Goal: Contribute content: Add original content to the website for others to see

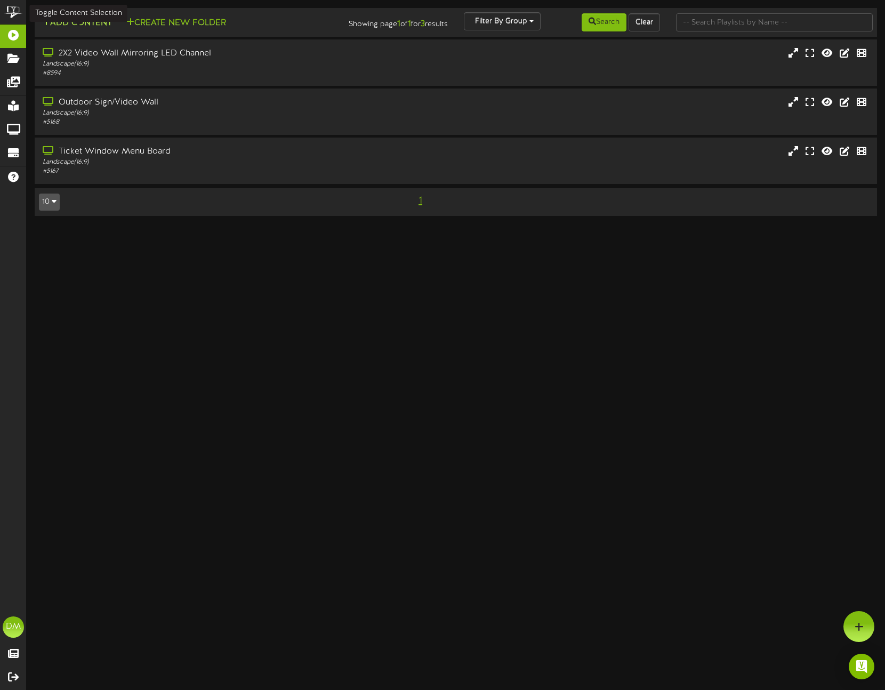
click at [82, 27] on button "Add Content" at bounding box center [77, 23] width 76 height 13
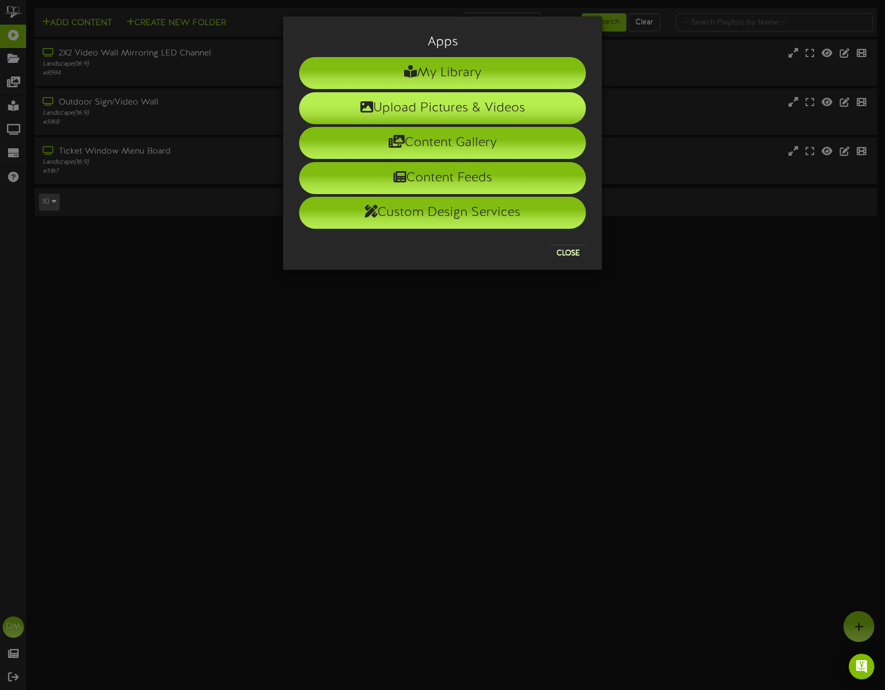
click at [375, 103] on li "Upload Pictures & Videos" at bounding box center [442, 108] width 287 height 32
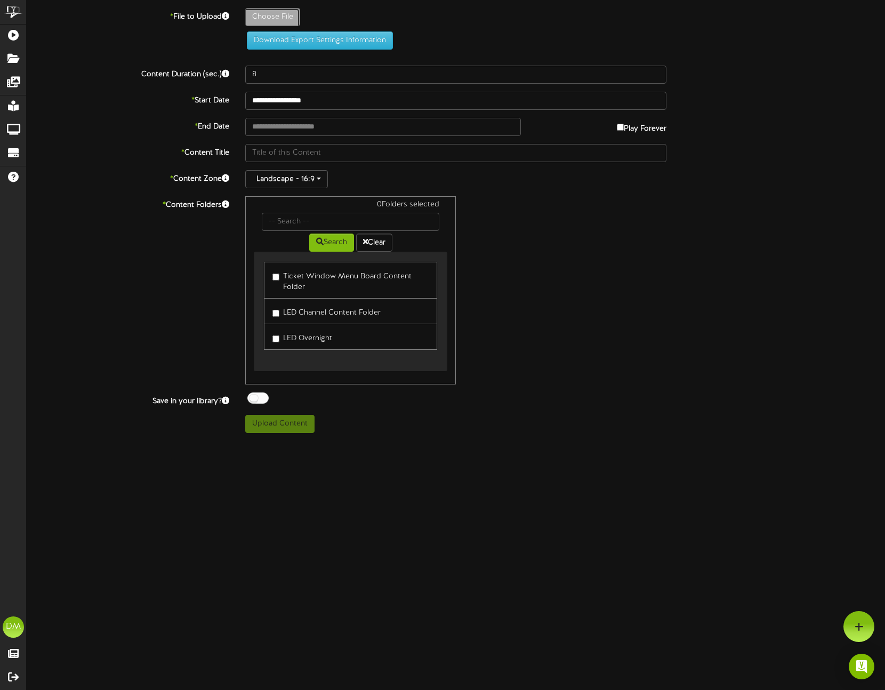
type input "**********"
type input "W-Billboard-ComedyChurch1_TRR-10122025"
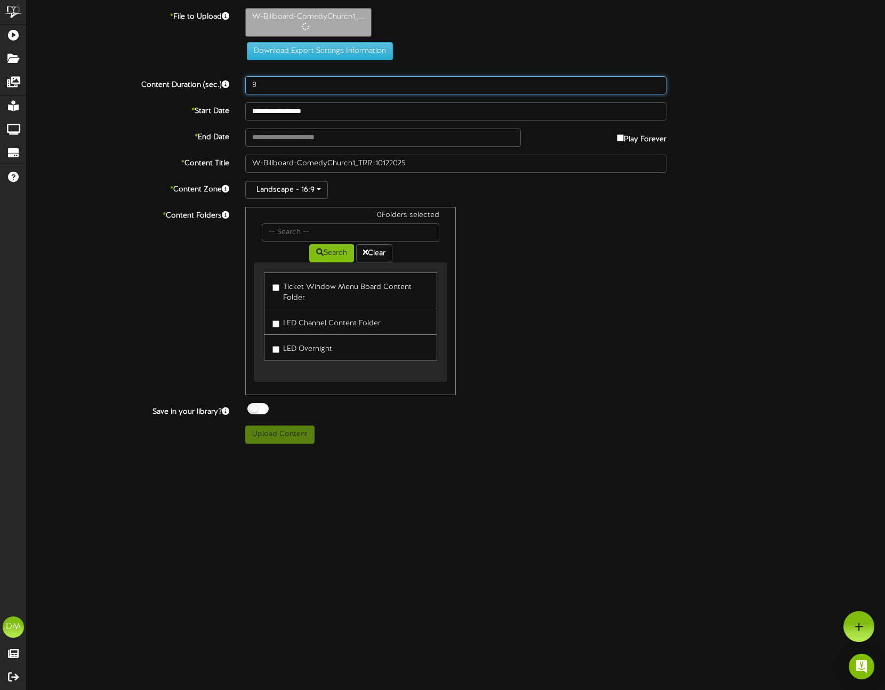
drag, startPoint x: 265, startPoint y: 84, endPoint x: 225, endPoint y: 74, distance: 40.6
click at [225, 74] on div "**********" at bounding box center [456, 225] width 858 height 435
type input "5"
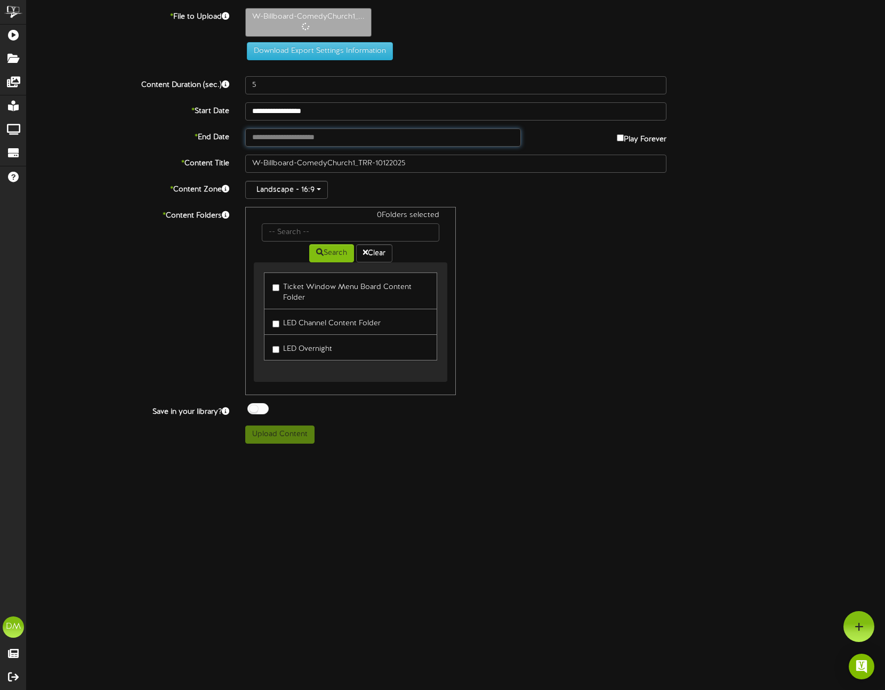
click at [273, 140] on input "text" at bounding box center [383, 137] width 276 height 18
type input "**********"
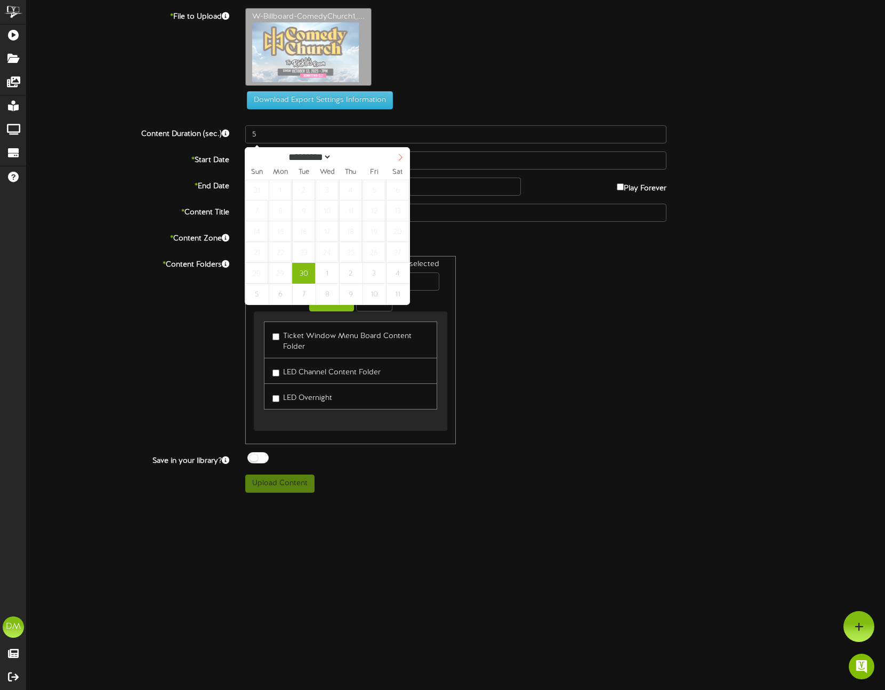
select select "*"
click at [397, 154] on icon at bounding box center [400, 156] width 7 height 7
type input "**********"
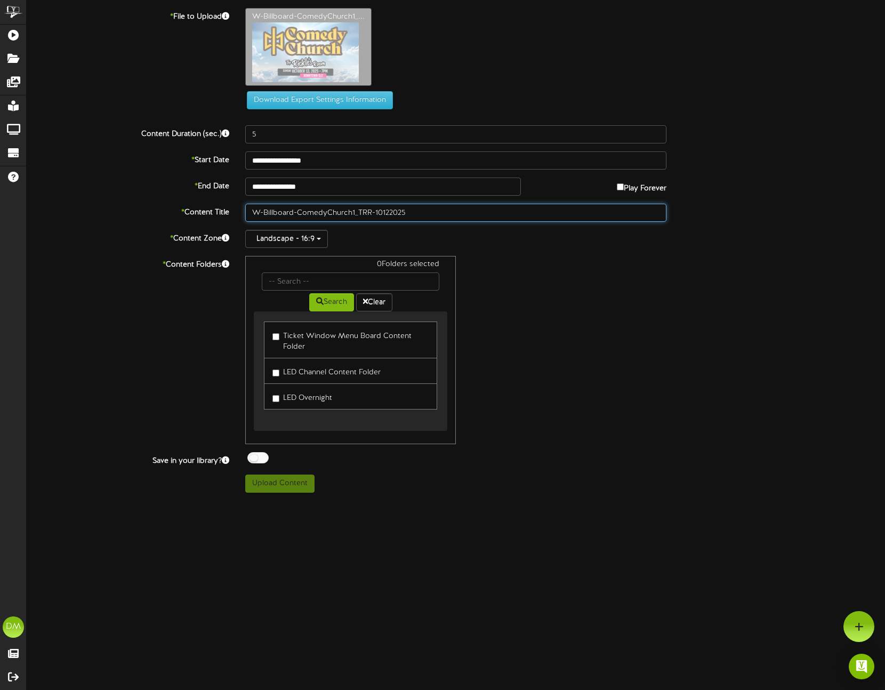
click at [302, 215] on input "W-Billboard-ComedyChurch1_TRR-10122025" at bounding box center [455, 213] width 421 height 18
click at [300, 211] on input "W-Billboard-ComedyChurch1_TRR-10122025" at bounding box center [455, 213] width 421 height 18
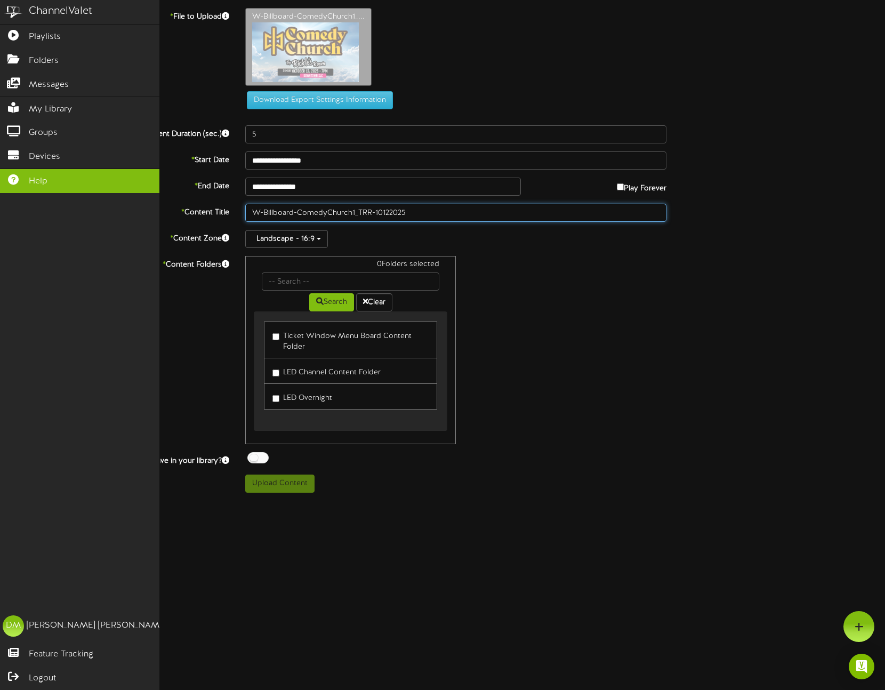
drag, startPoint x: 297, startPoint y: 210, endPoint x: 6, endPoint y: 191, distance: 291.1
click at [6, 191] on div "ChannelValet Playlists Folders Messages My Library Groups Devices Help DM Dylan…" at bounding box center [442, 250] width 885 height 500
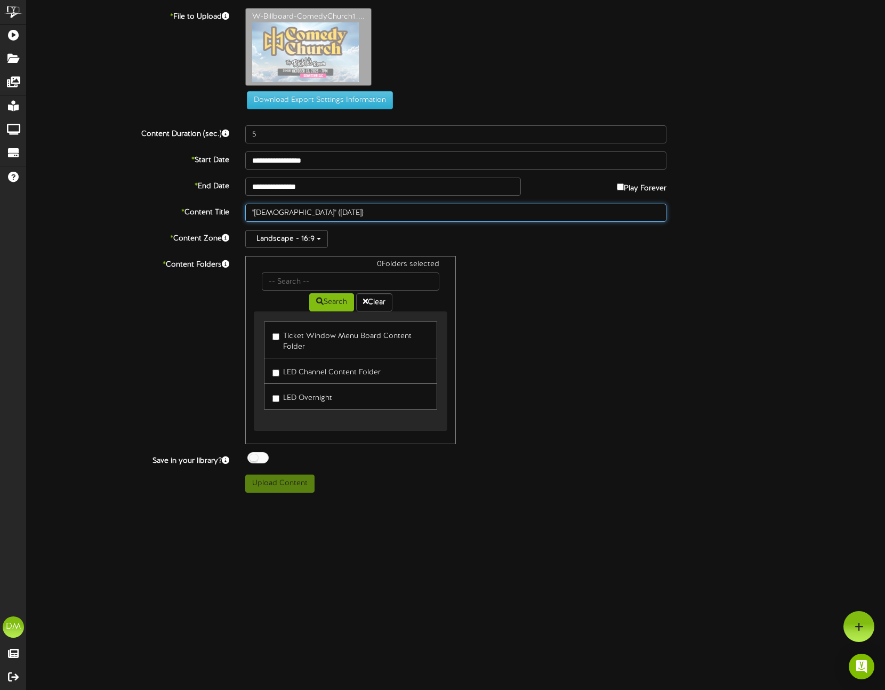
type input ""[DEMOGRAPHIC_DATA]" ([DATE])"
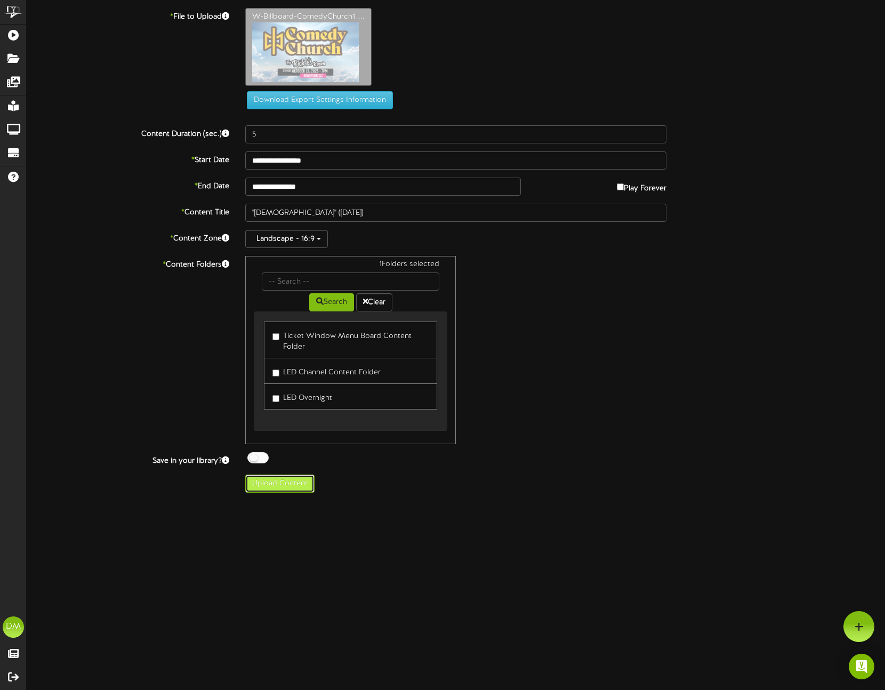
click at [290, 482] on button "Upload Content" at bounding box center [279, 483] width 69 height 18
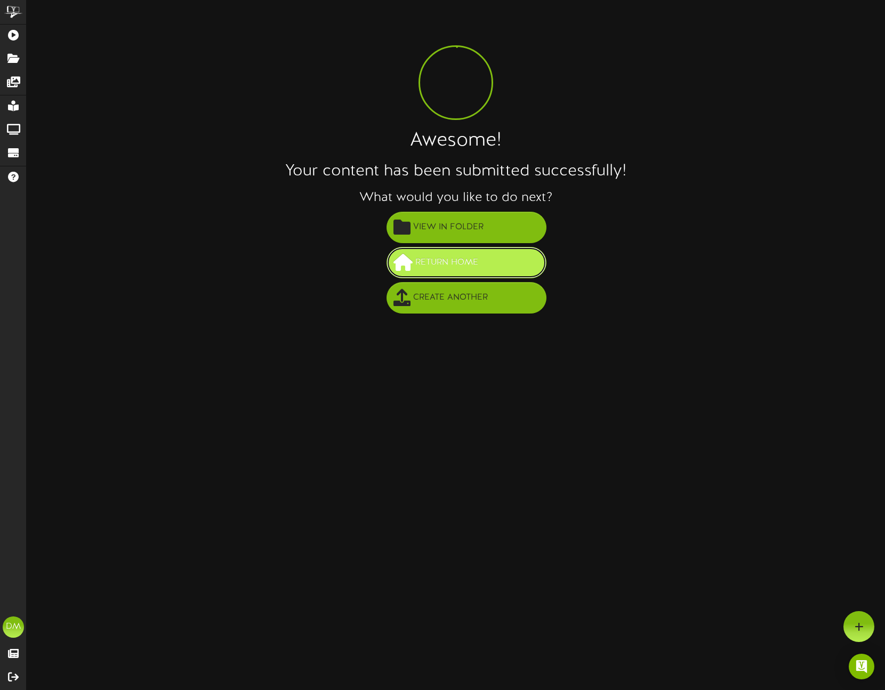
click at [495, 258] on button "Return Home" at bounding box center [466, 262] width 160 height 31
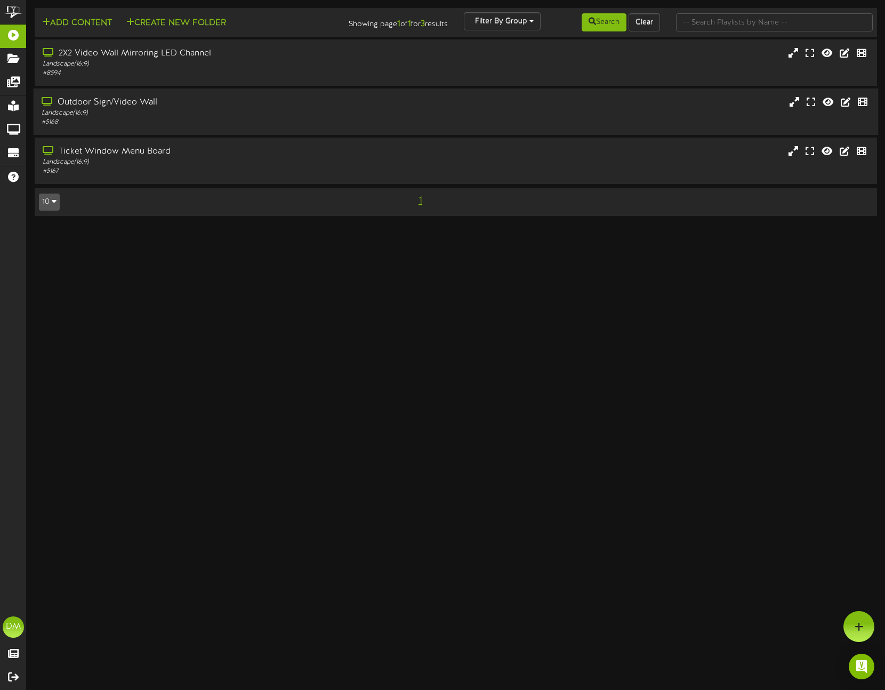
click at [98, 119] on div "# 5168" at bounding box center [210, 122] width 336 height 9
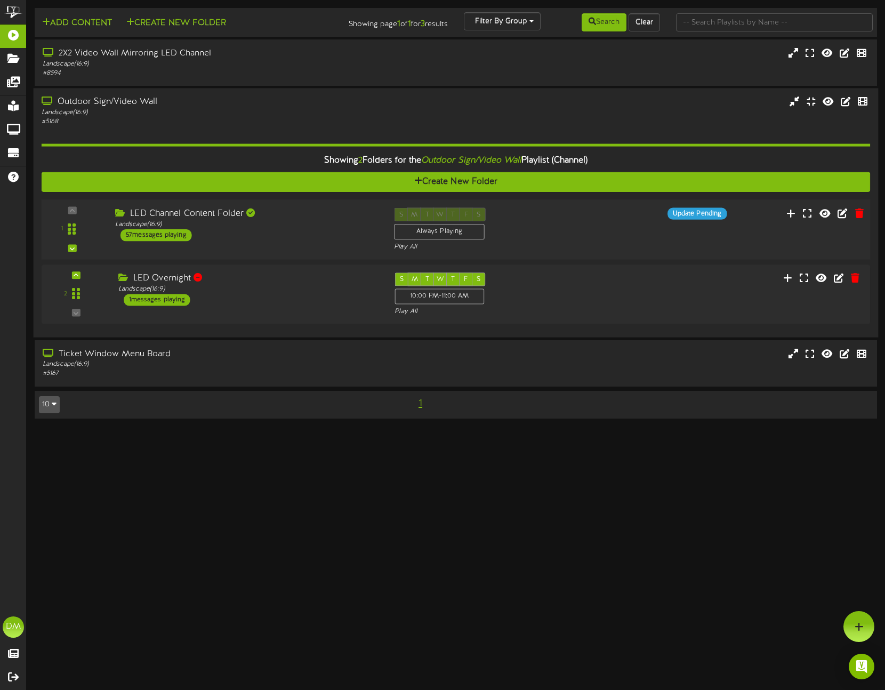
click at [240, 231] on div "LED Channel Content Folder Landscape ( 16:9 ) 57 messages playing" at bounding box center [246, 225] width 279 height 34
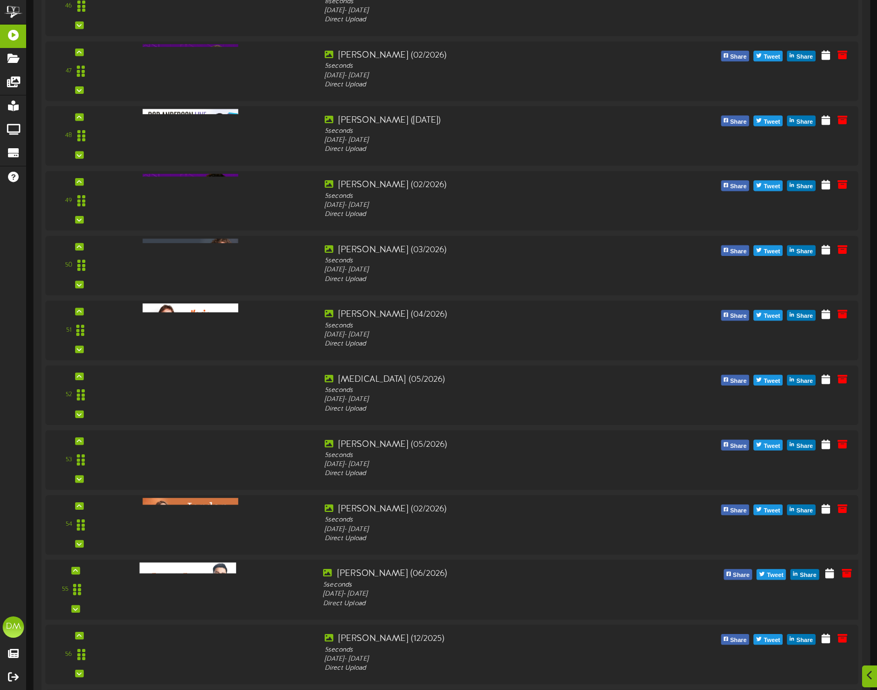
scroll to position [3451, 0]
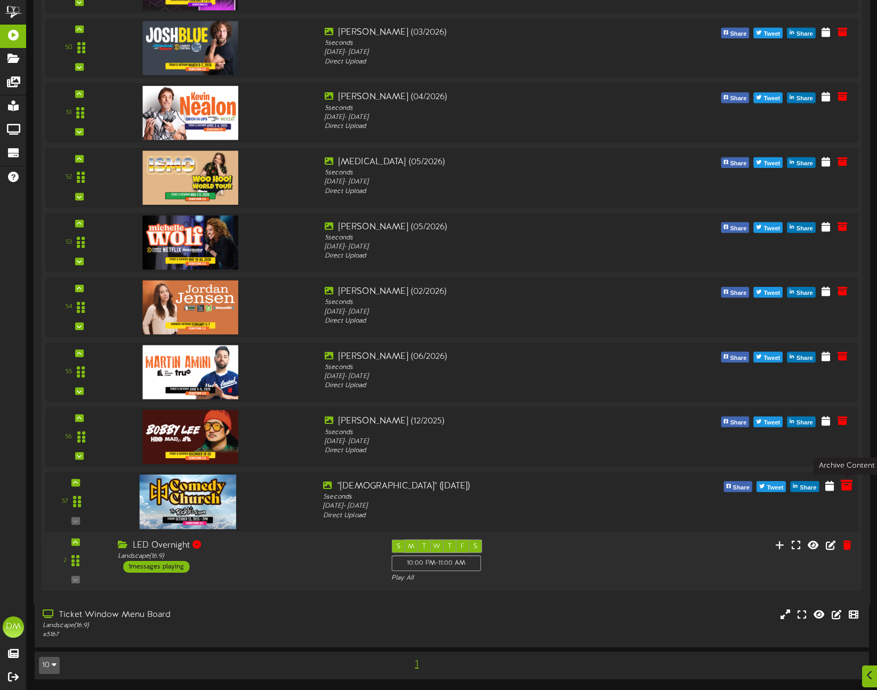
click at [847, 488] on icon at bounding box center [847, 485] width 12 height 12
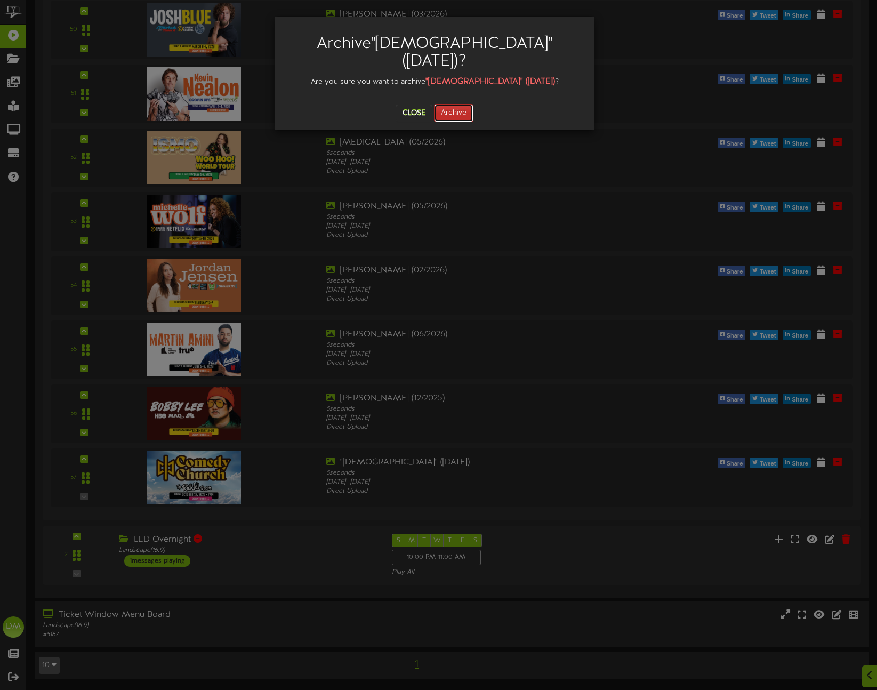
click at [456, 104] on button "Archive" at bounding box center [453, 113] width 39 height 18
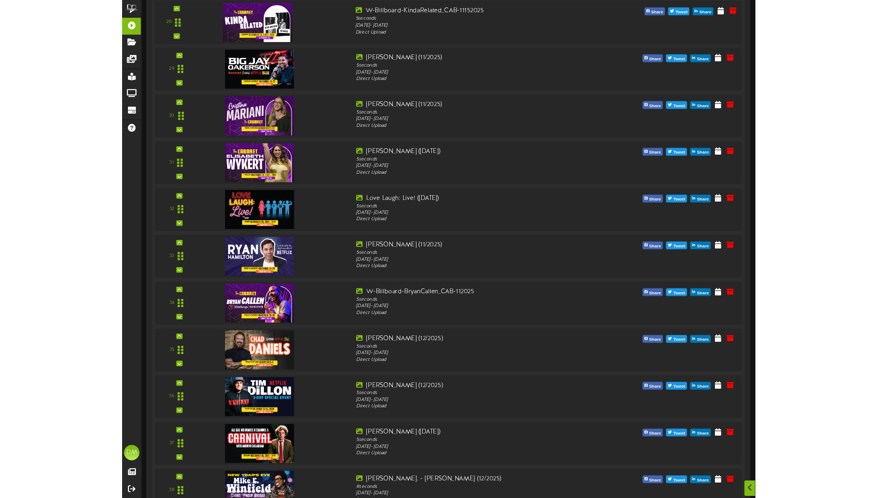
scroll to position [2044, 0]
